Goal: Find specific page/section: Find specific page/section

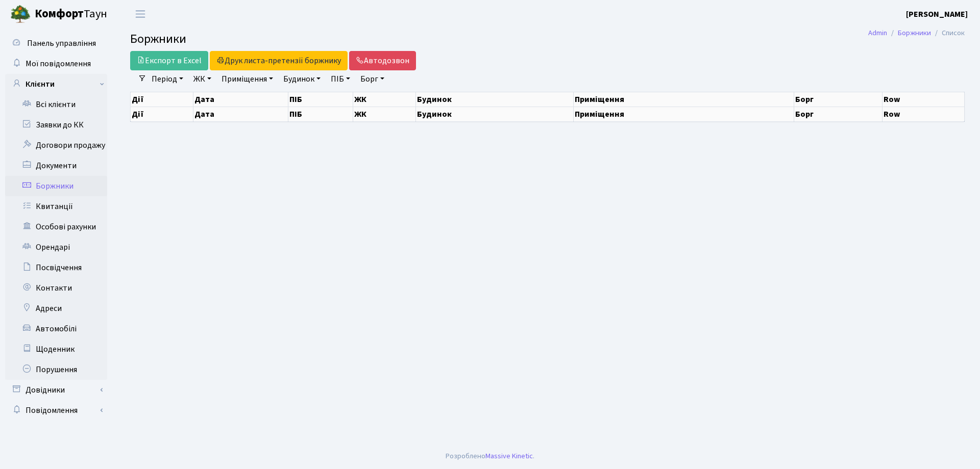
select select "25"
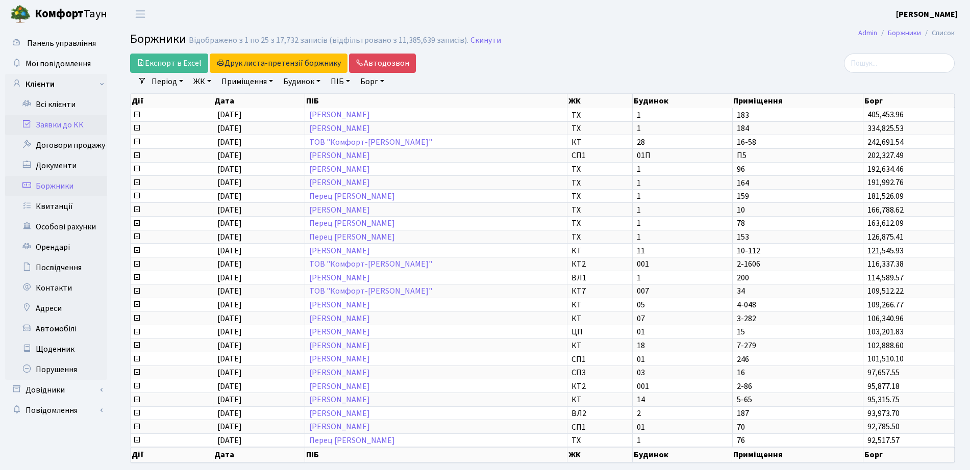
click at [52, 124] on link "Заявки до КК" at bounding box center [56, 125] width 102 height 20
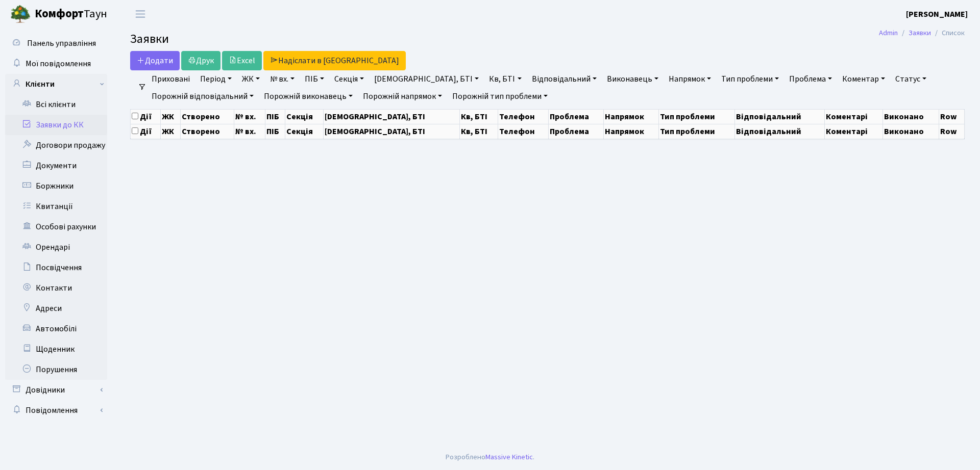
select select "25"
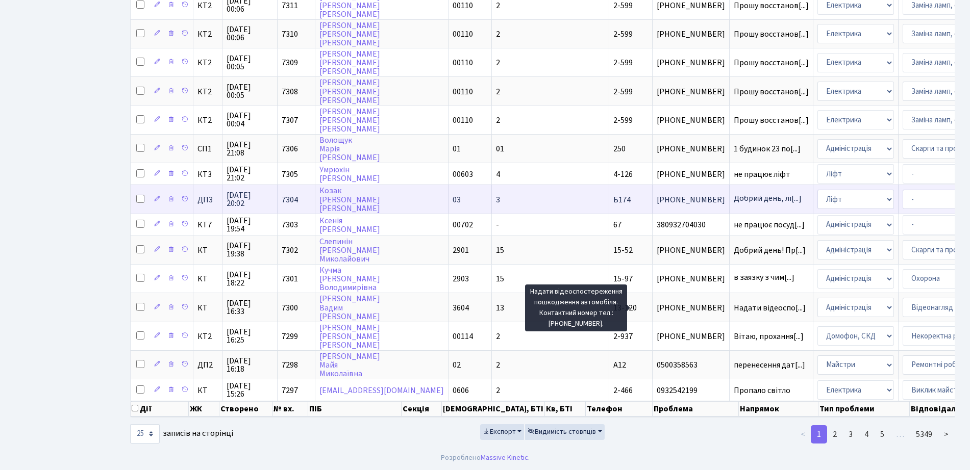
scroll to position [432, 0]
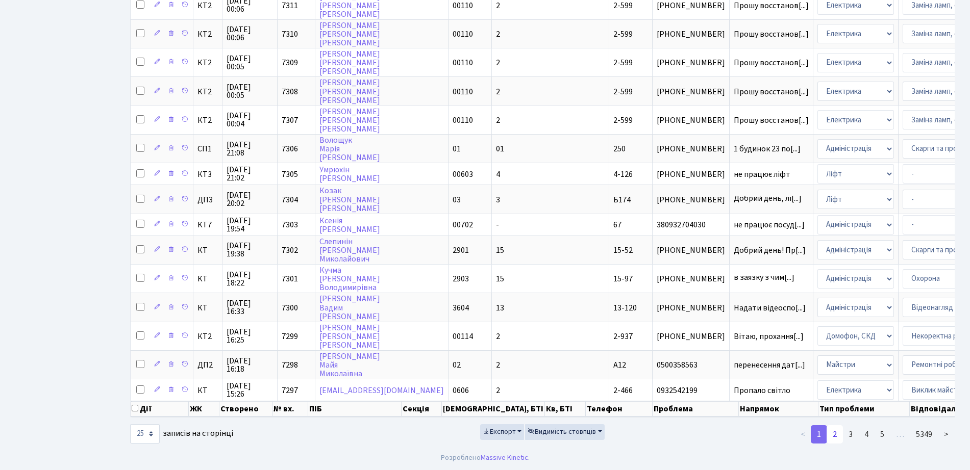
click at [839, 436] on link "2" at bounding box center [835, 435] width 16 height 18
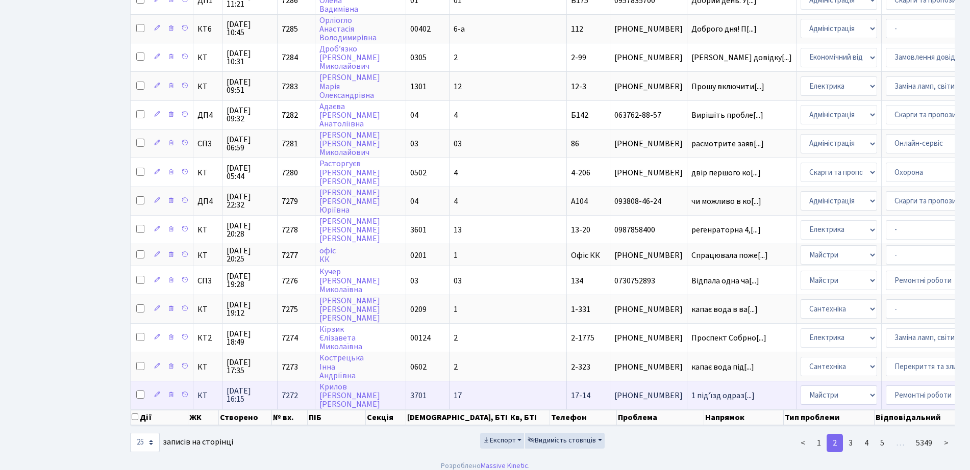
scroll to position [445, 0]
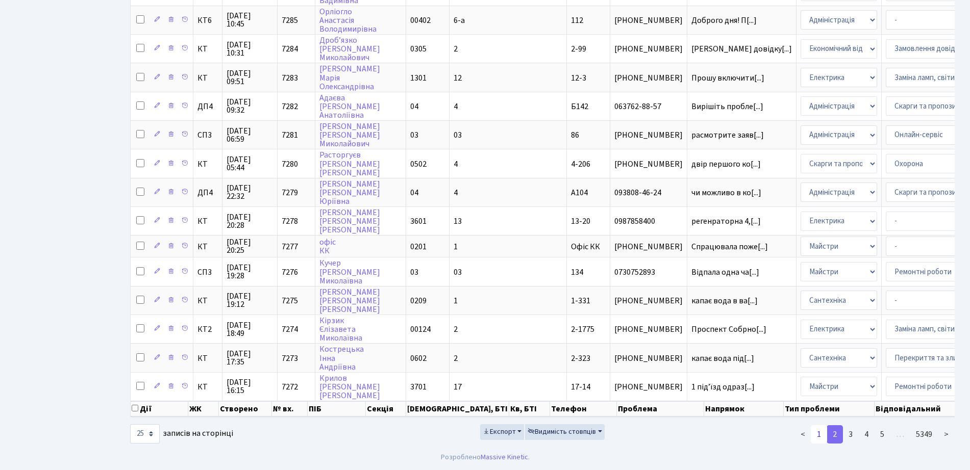
click at [818, 438] on link "1" at bounding box center [819, 435] width 16 height 18
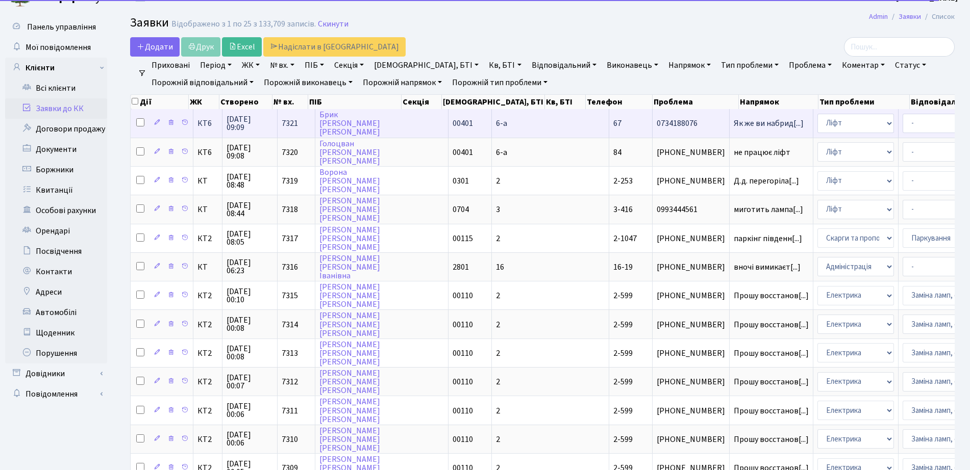
scroll to position [0, 0]
